Goal: Task Accomplishment & Management: Use online tool/utility

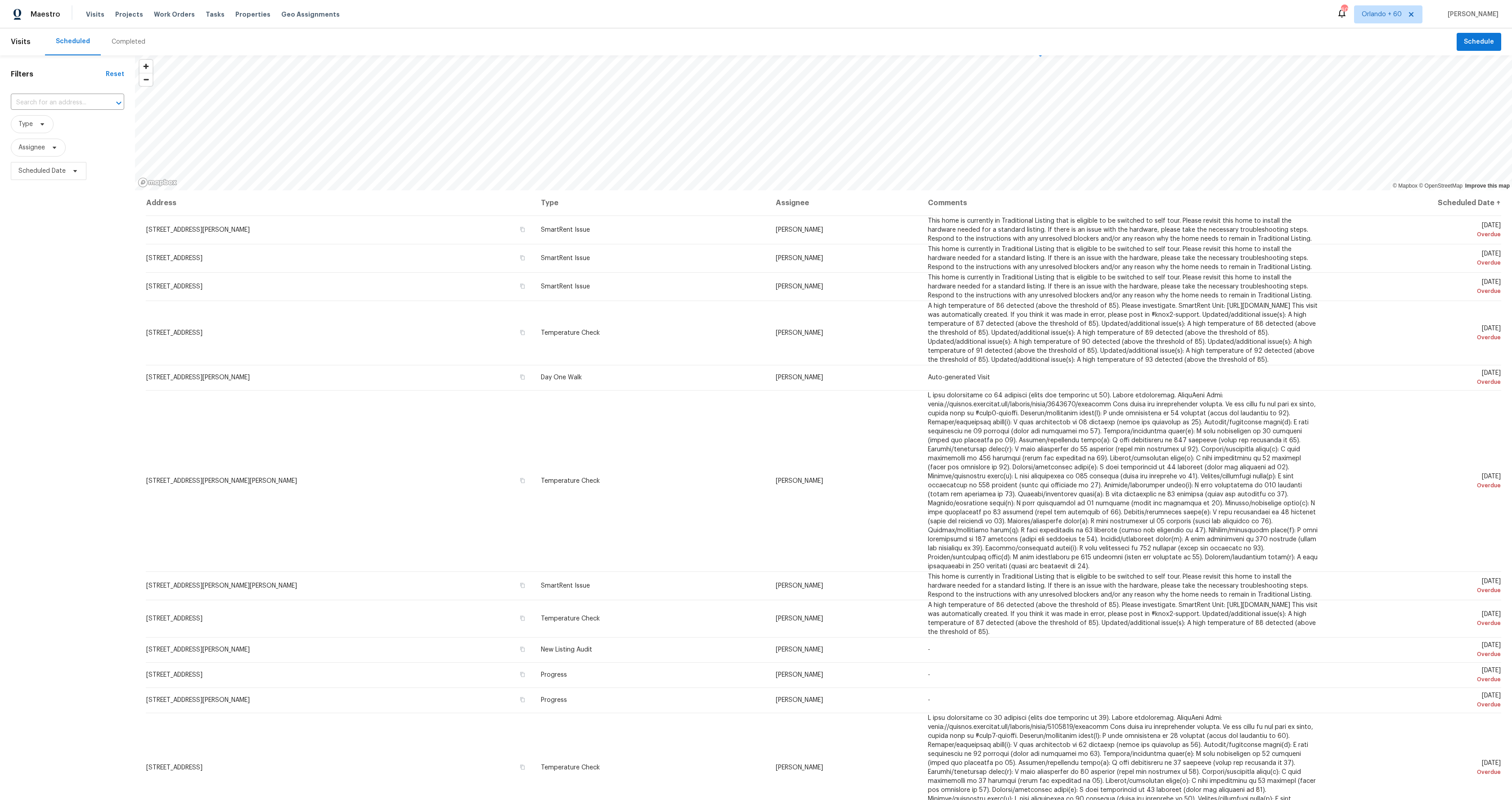
click at [212, 18] on div "Tasks" at bounding box center [215, 15] width 19 height 9
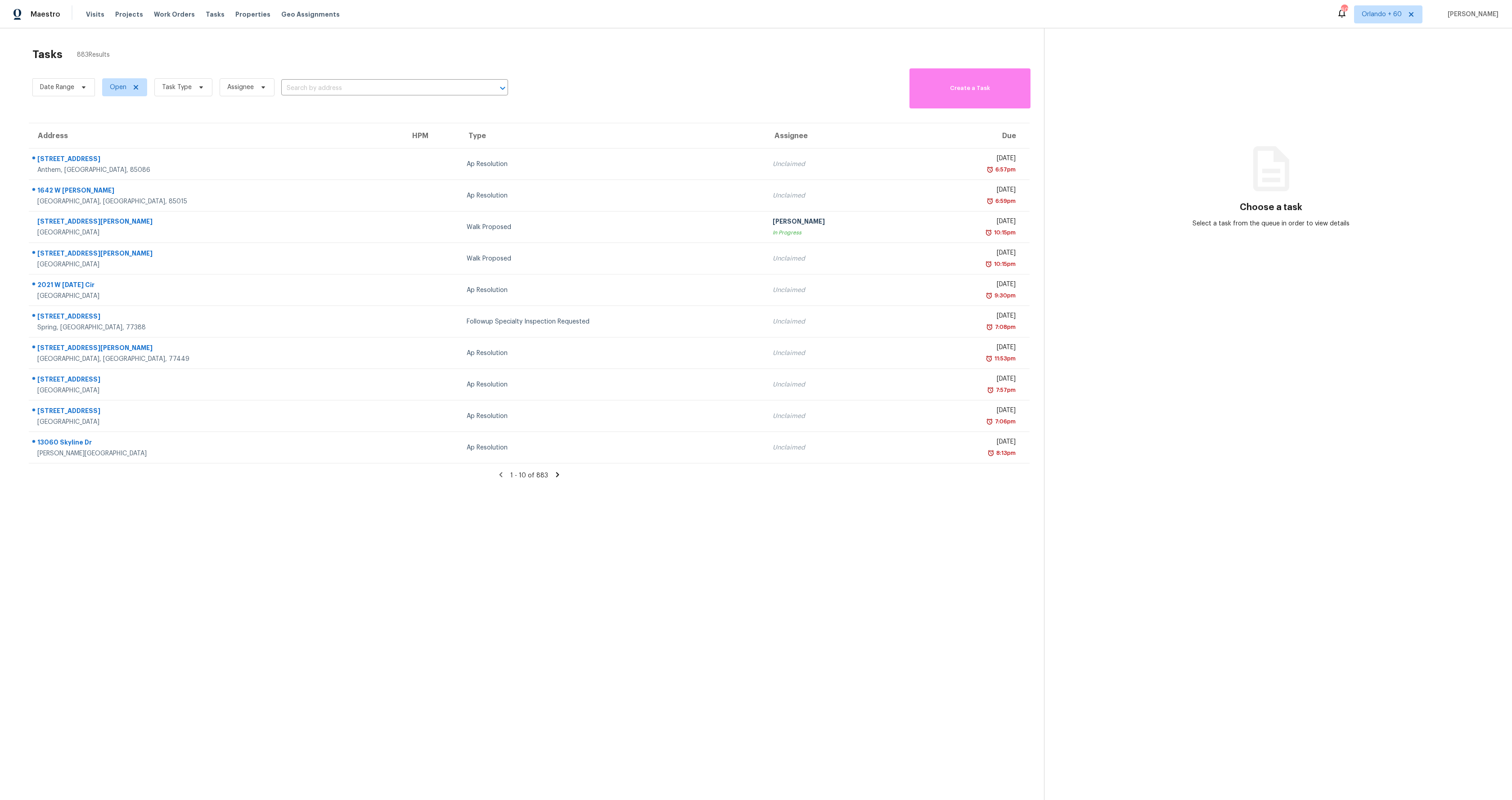
scroll to position [5, 0]
click at [250, 85] on span "Assignee" at bounding box center [240, 82] width 26 height 9
click at [188, 87] on span "Task Type" at bounding box center [183, 82] width 58 height 18
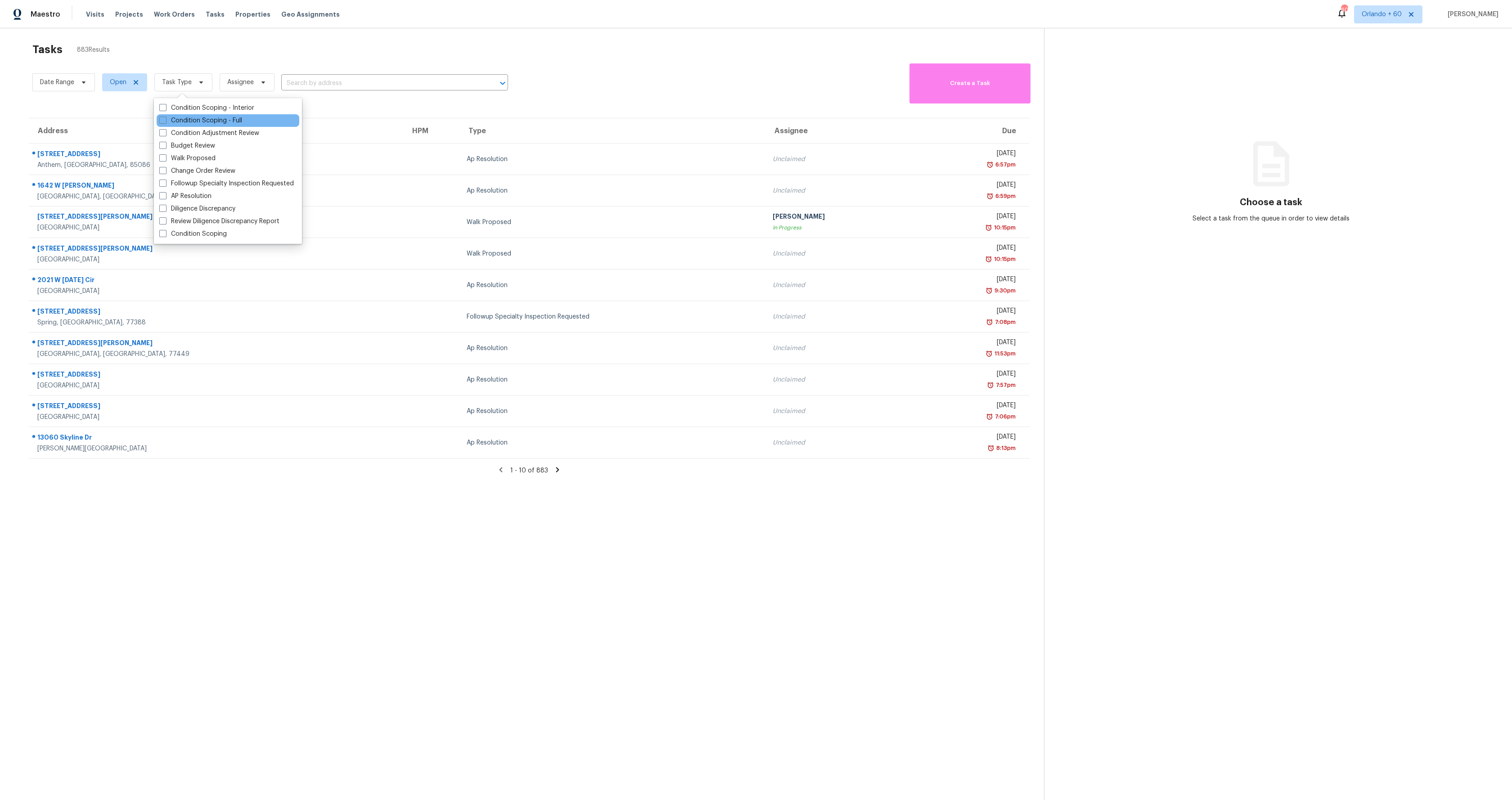
click at [259, 122] on div "Condition Scoping - Full" at bounding box center [228, 120] width 143 height 12
click at [163, 119] on span at bounding box center [163, 120] width 7 height 7
click at [163, 119] on input "Condition Scoping - Full" at bounding box center [162, 119] width 6 height 6
checkbox input "true"
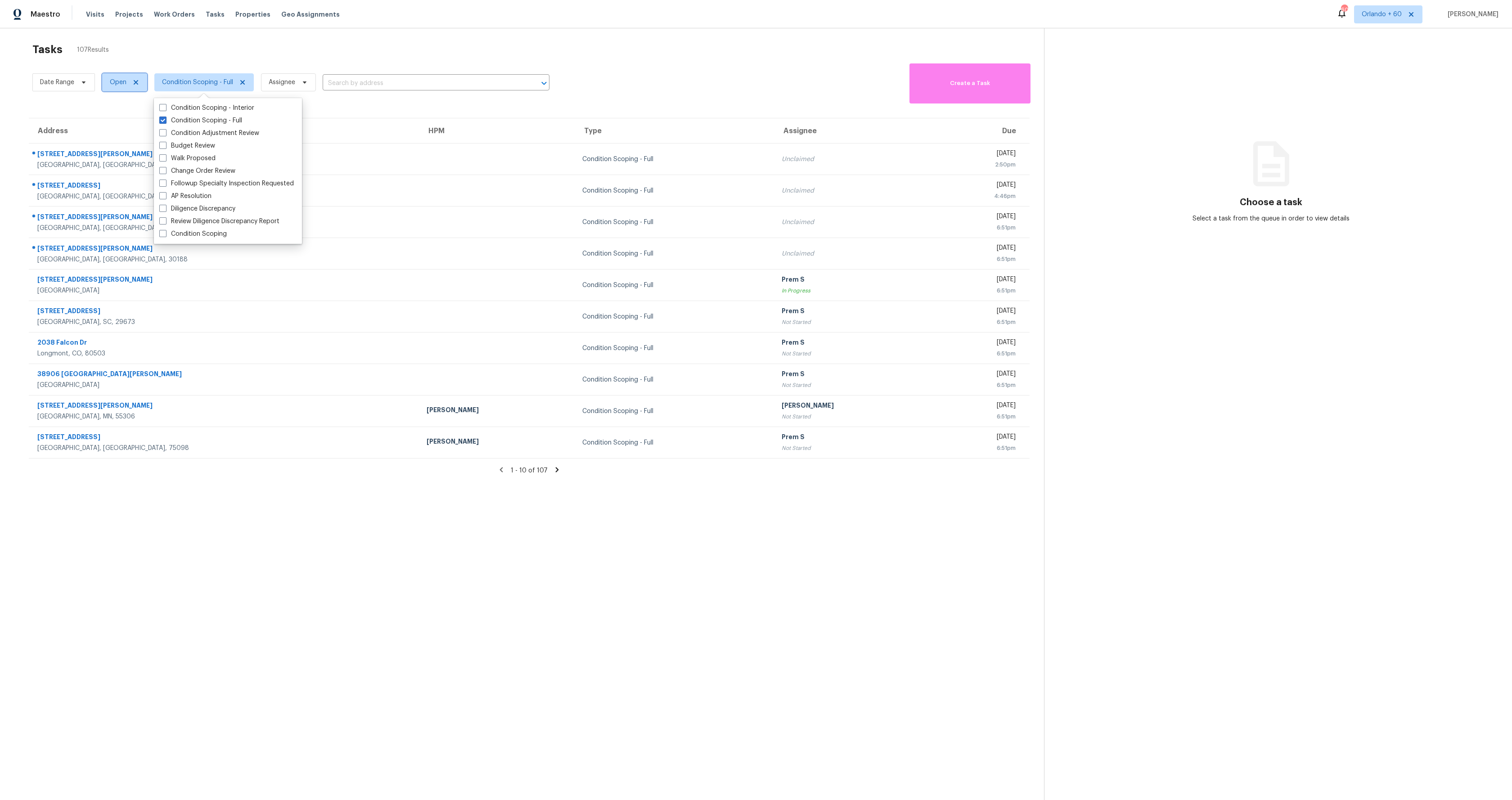
click at [135, 80] on icon at bounding box center [136, 82] width 7 height 7
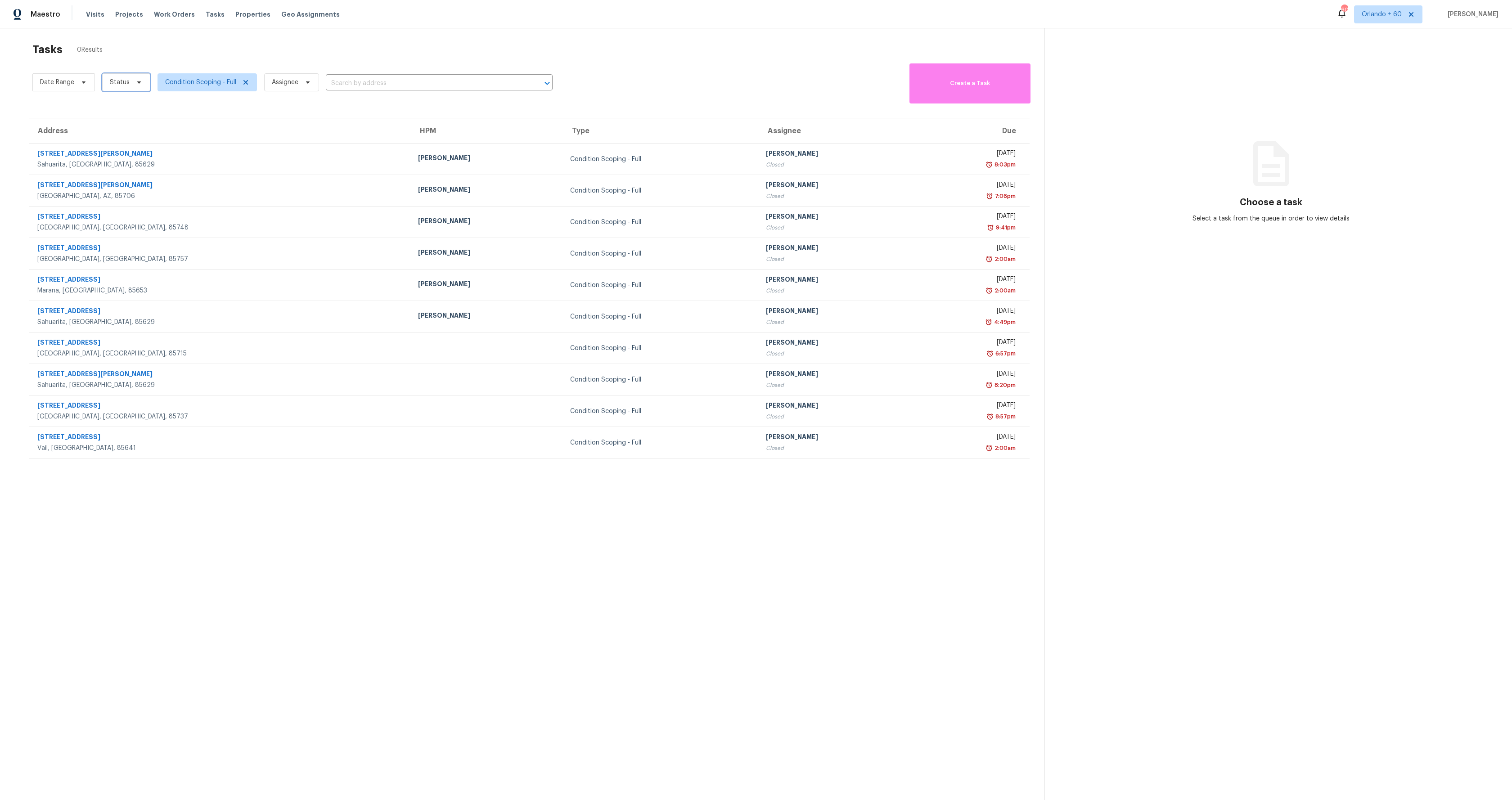
click at [130, 82] on span "Status" at bounding box center [126, 82] width 48 height 18
click at [110, 109] on span at bounding box center [110, 107] width 7 height 7
click at [110, 109] on input "Closed" at bounding box center [110, 106] width 6 height 6
checkbox input "true"
click at [362, 531] on section "Tasks 0 Results Date Range Closed Condition Scoping - Full Assignee ​ Create a …" at bounding box center [529, 430] width 1030 height 786
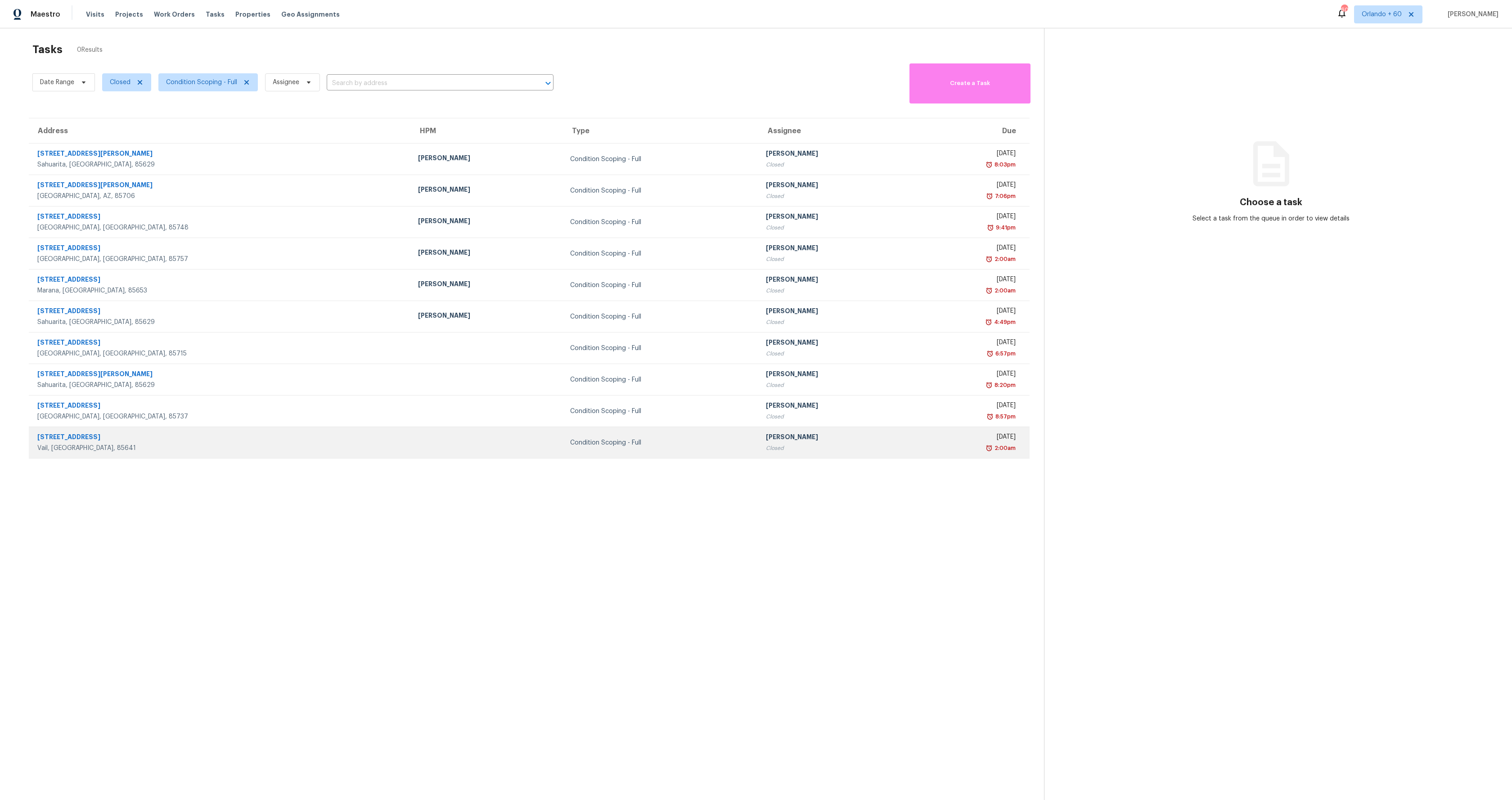
click at [411, 447] on td at bounding box center [487, 443] width 153 height 32
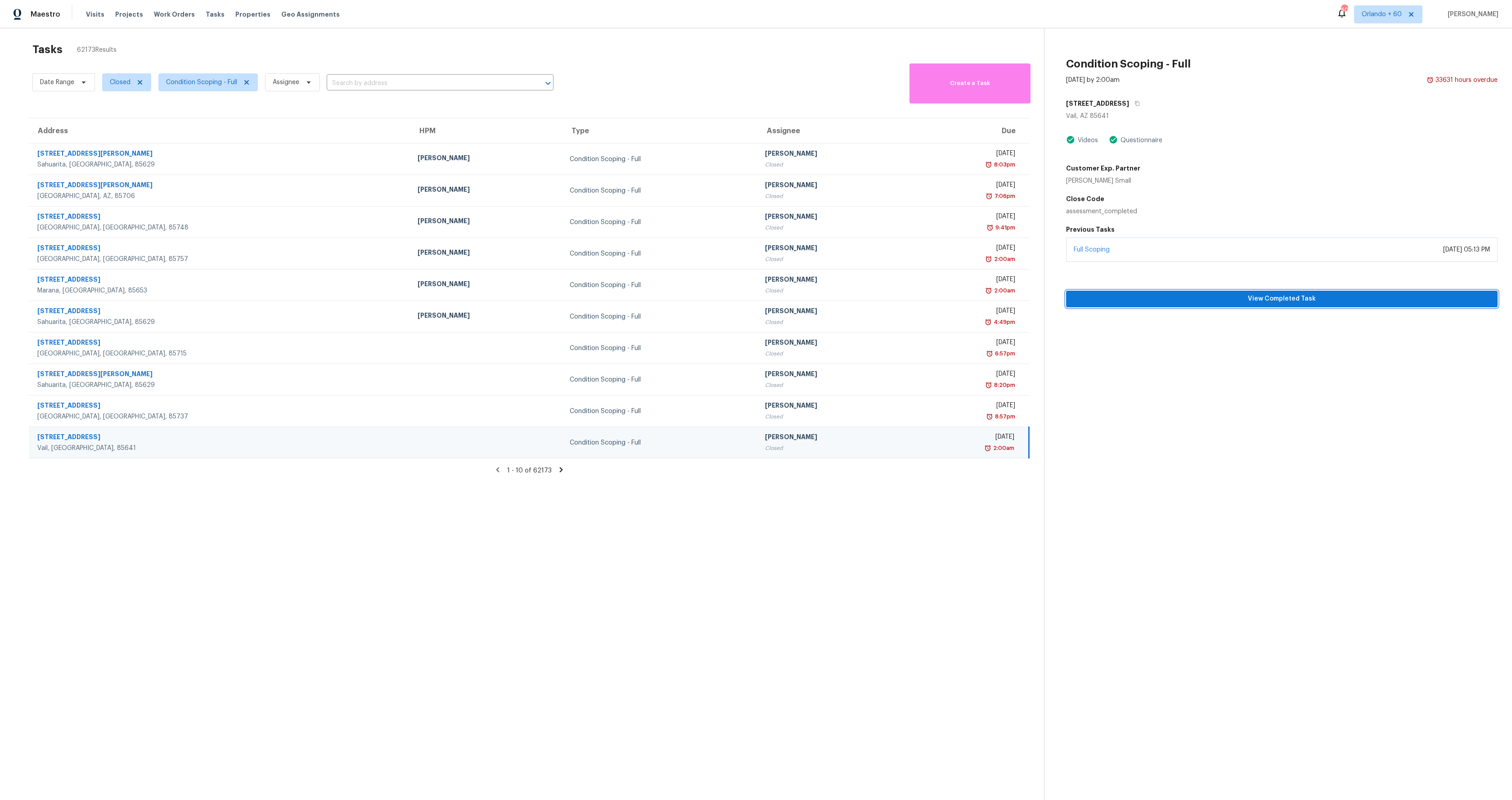
click at [1122, 302] on span "View Completed Task" at bounding box center [1282, 299] width 417 height 11
click at [1094, 251] on link "Full Scoping" at bounding box center [1091, 249] width 36 height 6
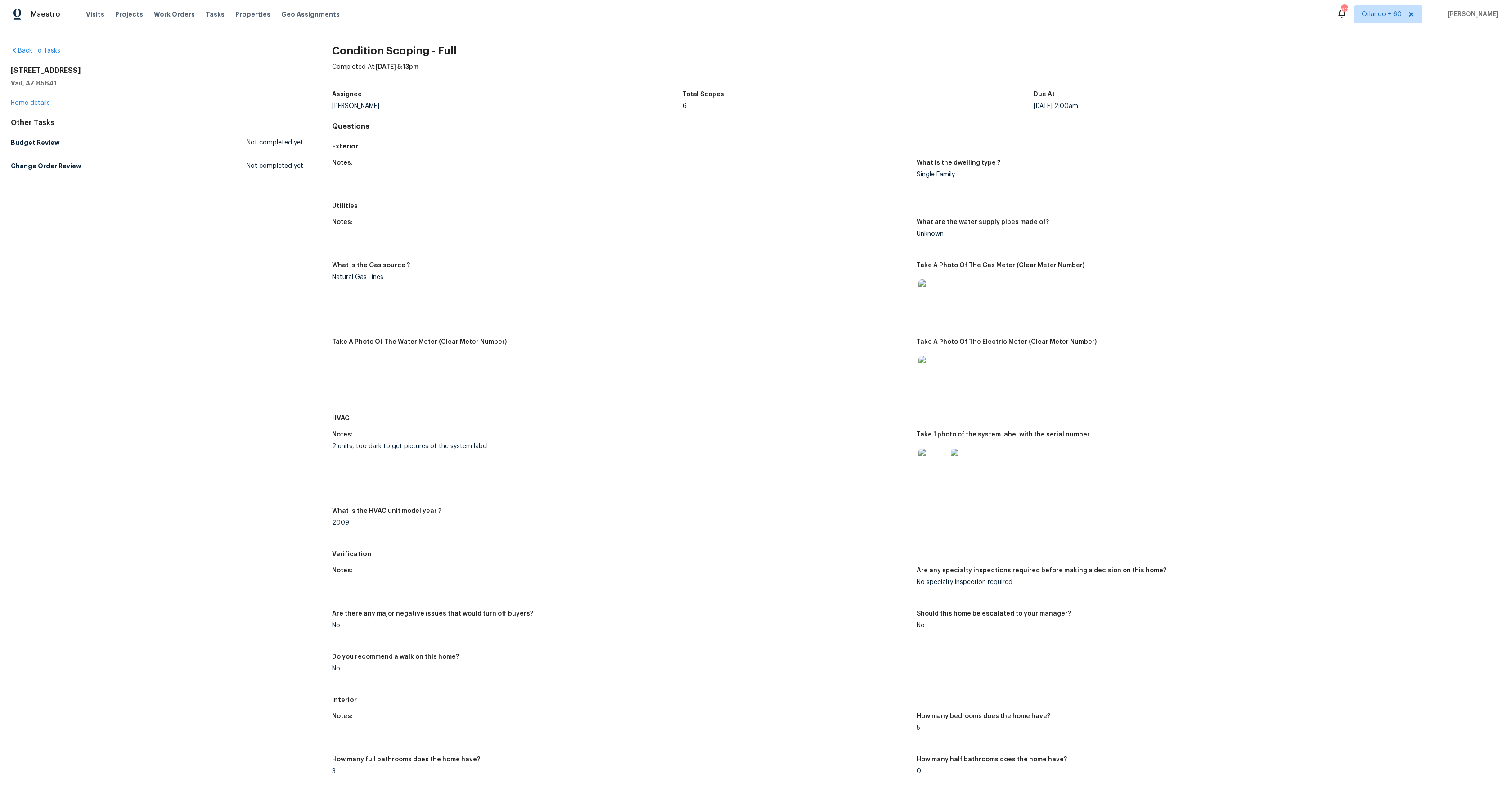
click at [28, 143] on h5 "Budget Review" at bounding box center [35, 142] width 49 height 9
click at [257, 150] on div "Budget Review Not completed yet" at bounding box center [157, 143] width 292 height 16
click at [205, 15] on span "Tasks" at bounding box center [215, 14] width 19 height 6
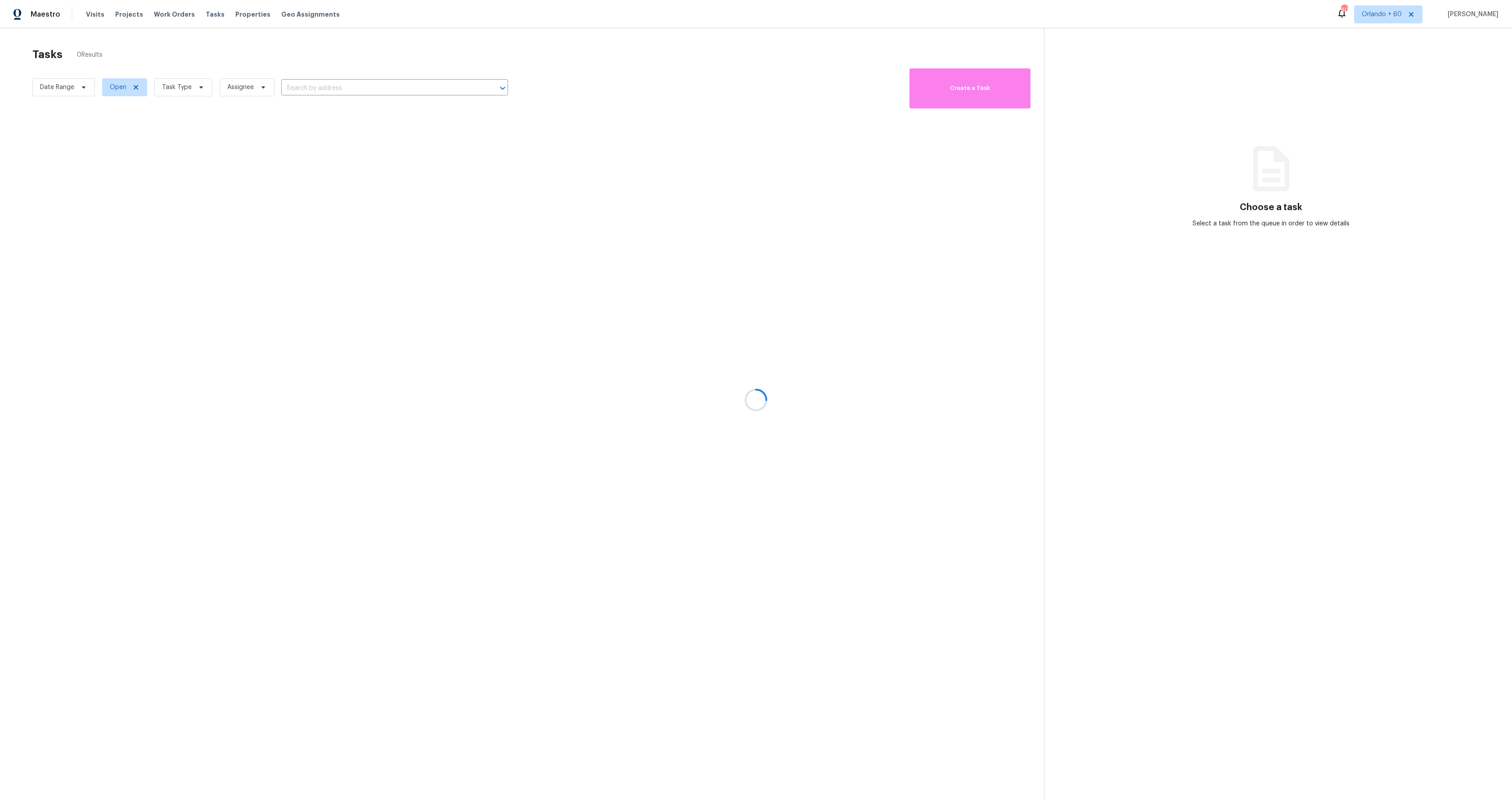
drag, startPoint x: 246, startPoint y: 88, endPoint x: 228, endPoint y: 91, distance: 18.2
click at [246, 88] on div at bounding box center [756, 400] width 1512 height 800
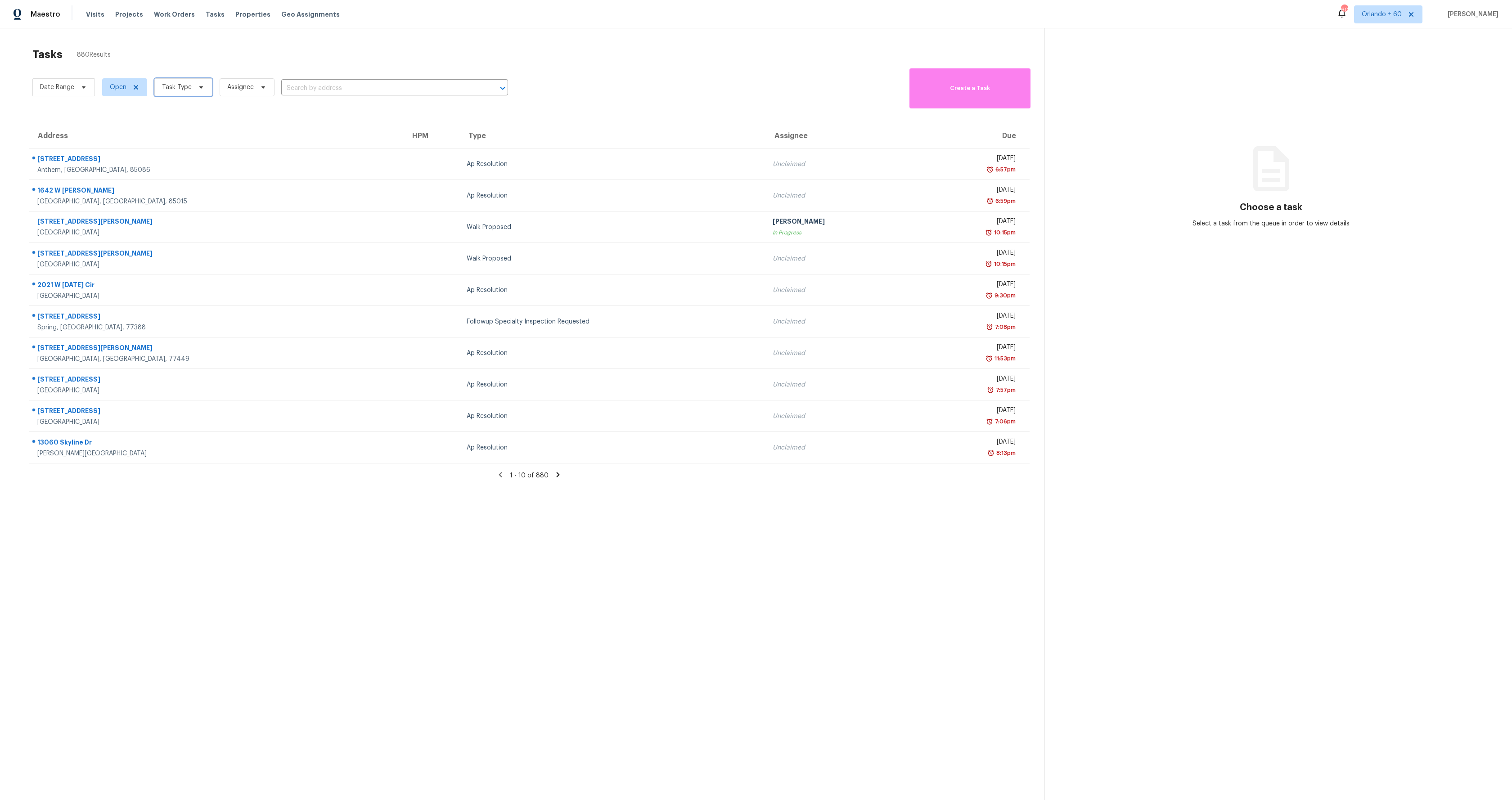
click at [195, 89] on span at bounding box center [200, 87] width 10 height 7
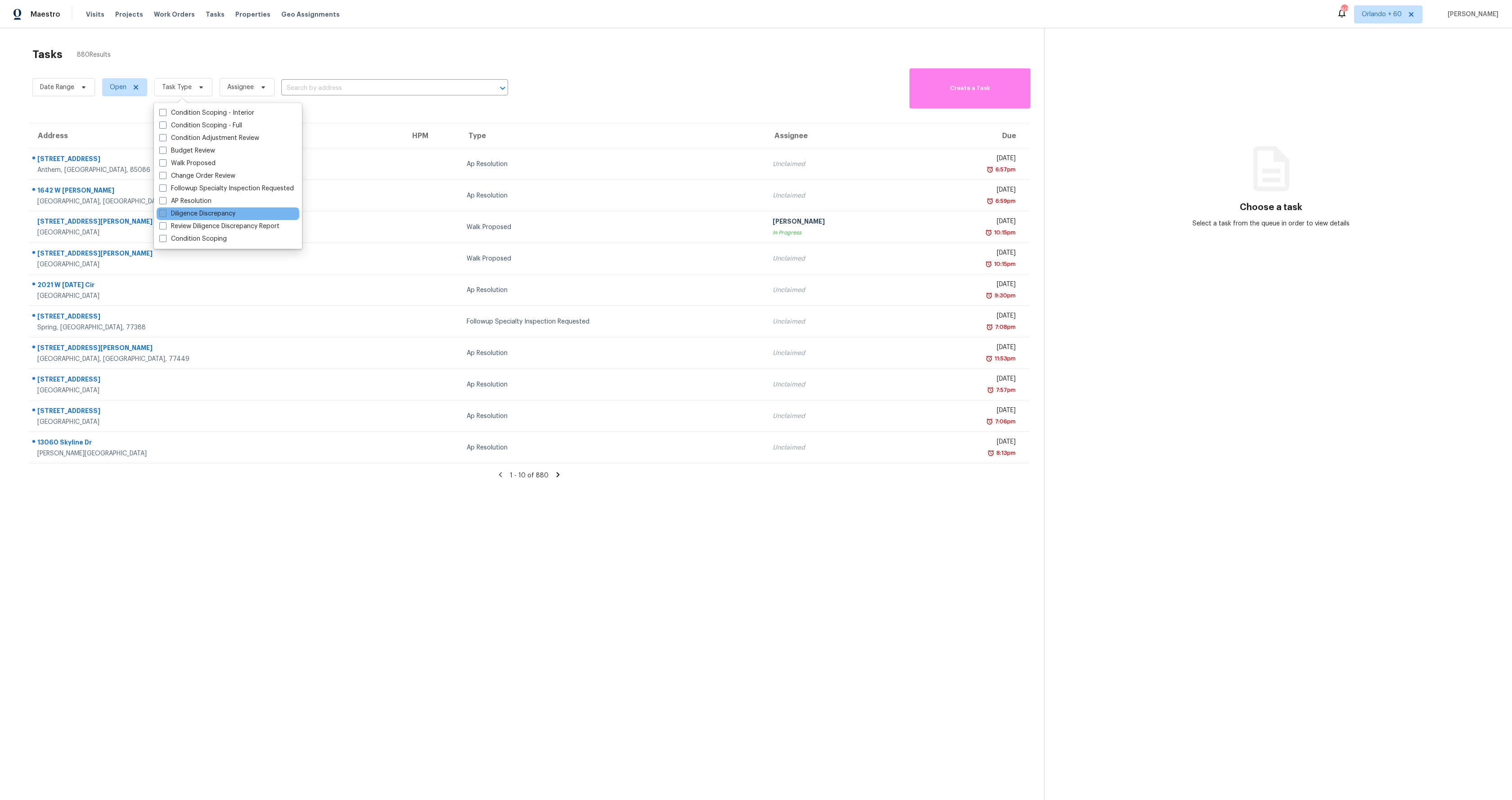
click at [225, 210] on label "Diligence Discrepancy" at bounding box center [197, 213] width 76 height 9
click at [165, 210] on input "Diligence Discrepancy" at bounding box center [162, 212] width 6 height 6
checkbox input "true"
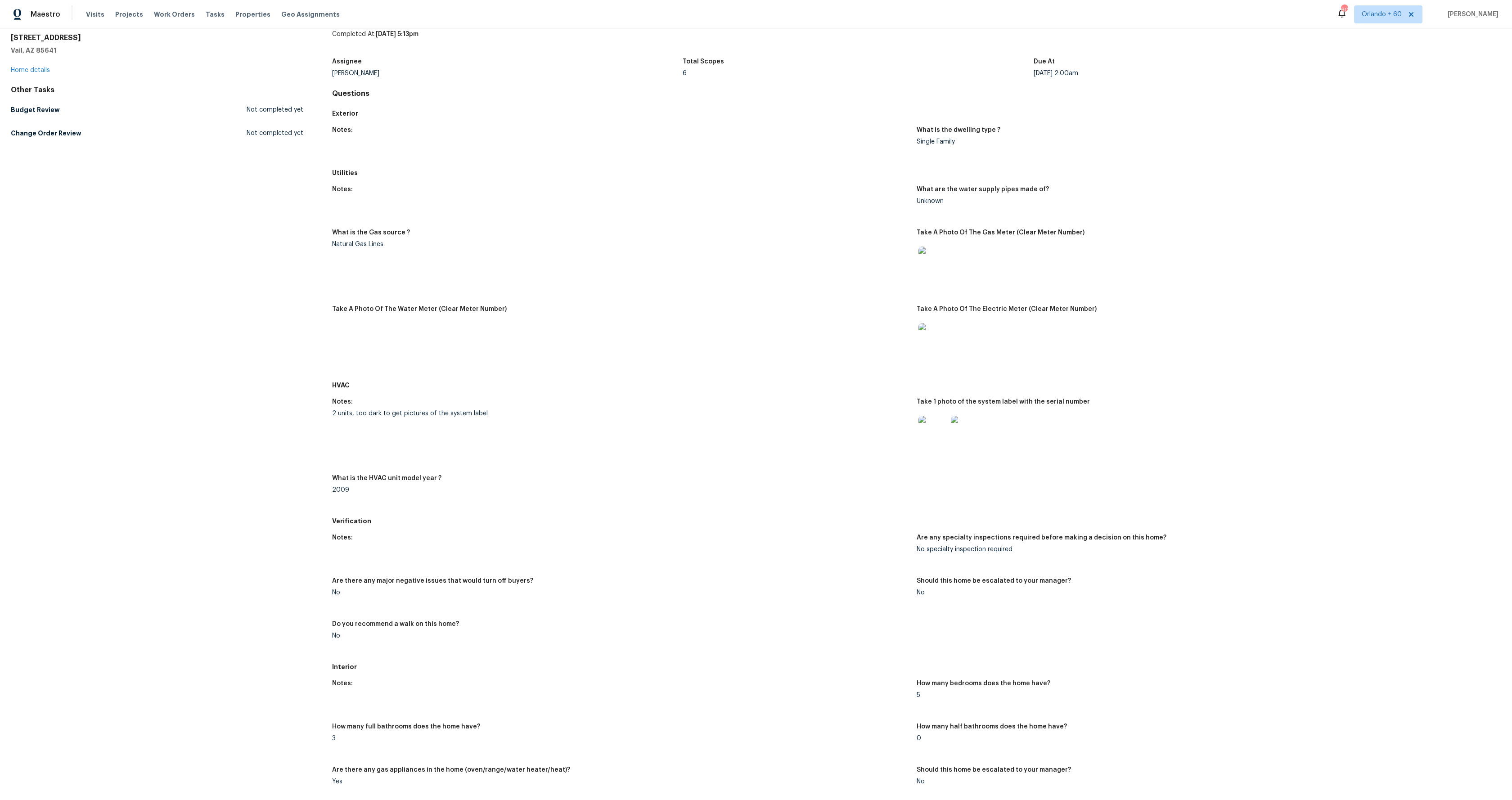
scroll to position [504, 0]
